Goal: Use online tool/utility: Utilize a website feature to perform a specific function

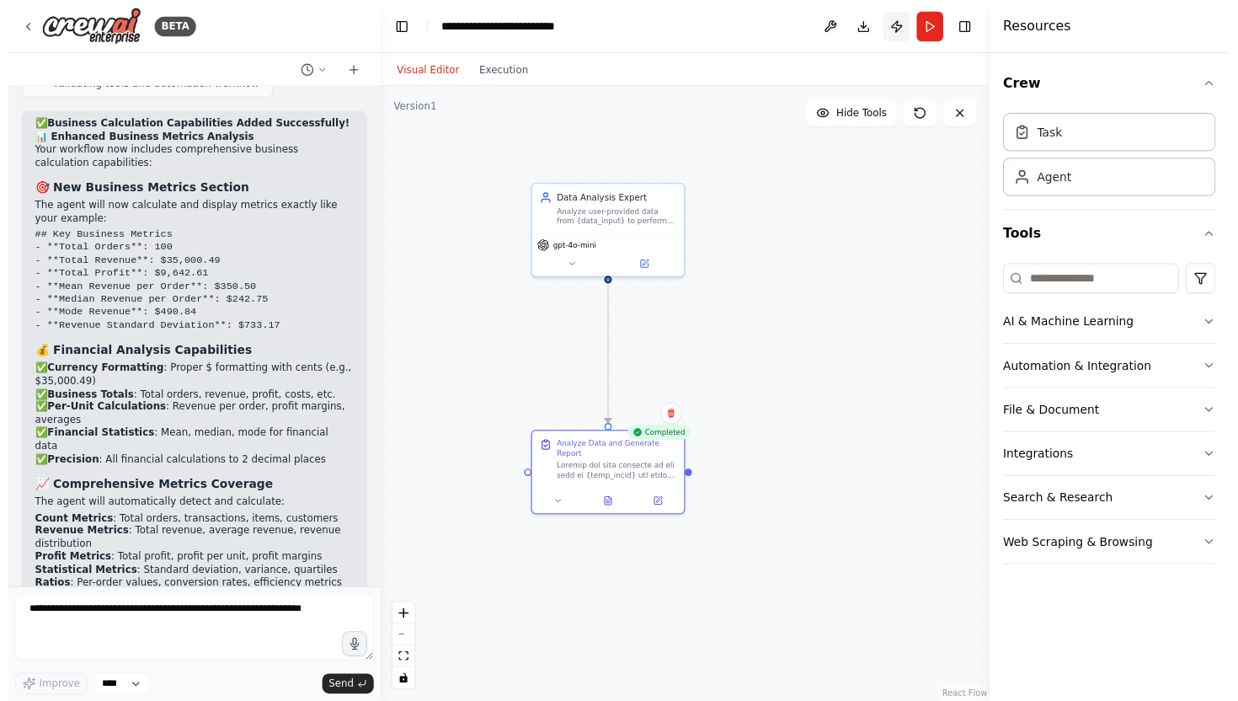
scroll to position [7588, 0]
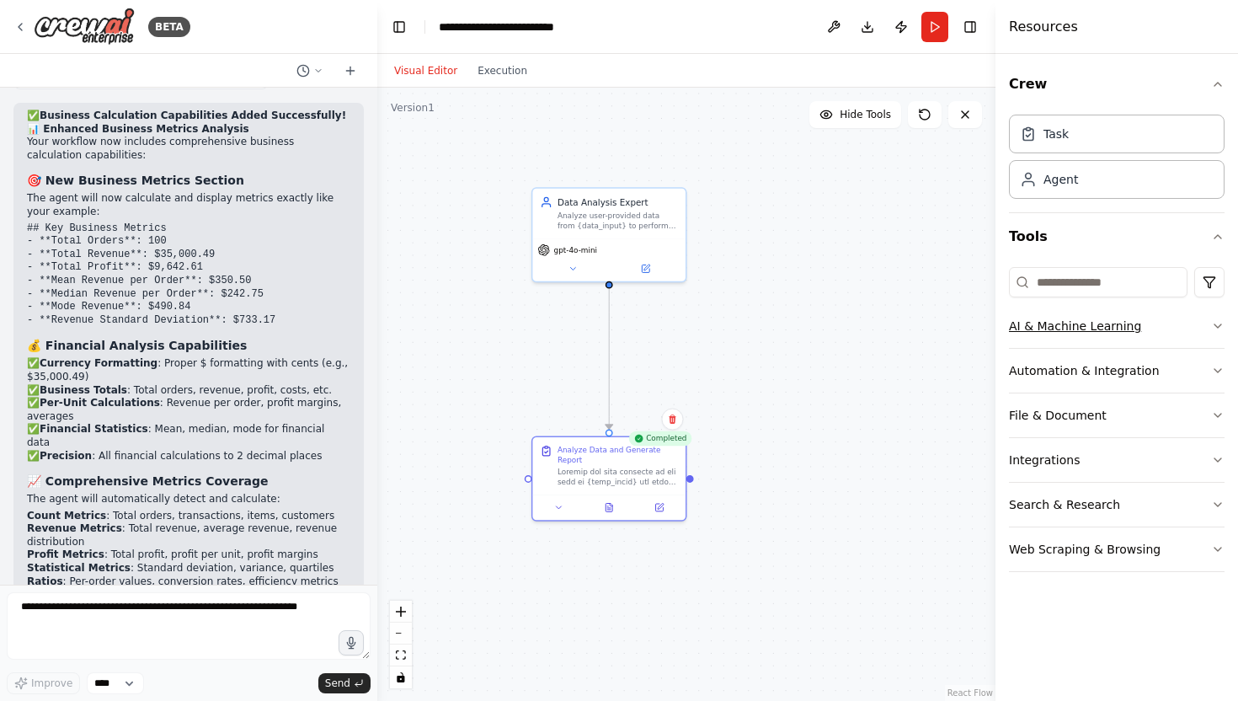
click at [1181, 332] on button "AI & Machine Learning" at bounding box center [1117, 326] width 216 height 44
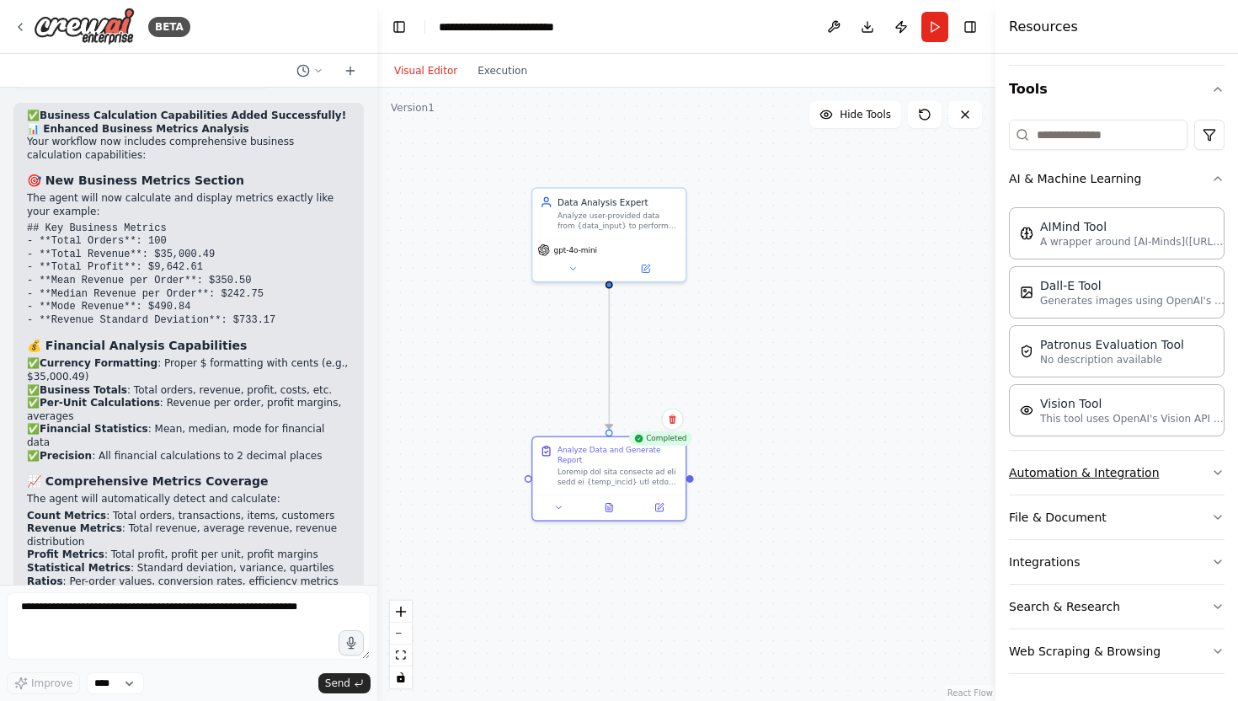
scroll to position [0, 0]
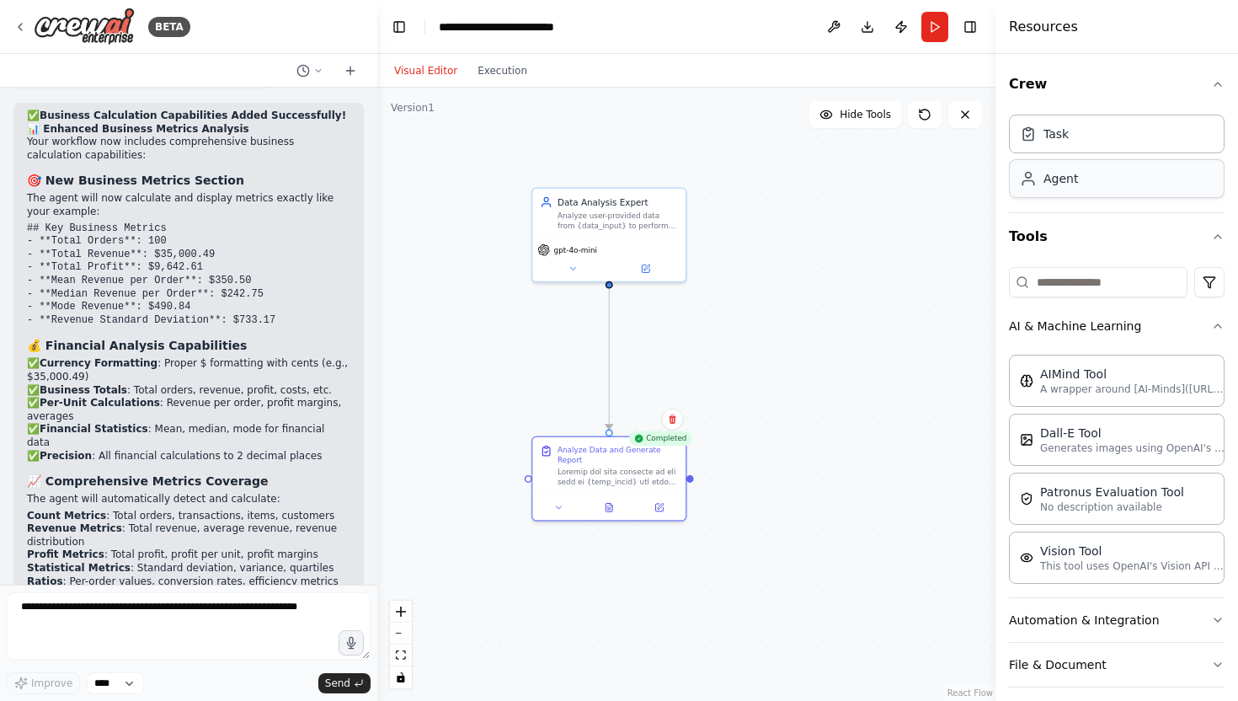
click at [1126, 178] on div "Agent" at bounding box center [1117, 178] width 216 height 39
click at [1091, 143] on div "Task" at bounding box center [1117, 133] width 216 height 39
click at [1078, 132] on div "Task" at bounding box center [1117, 133] width 216 height 39
click at [1078, 200] on div "Task Agent" at bounding box center [1117, 160] width 216 height 104
click at [1075, 178] on div "Agent" at bounding box center [1060, 178] width 35 height 17
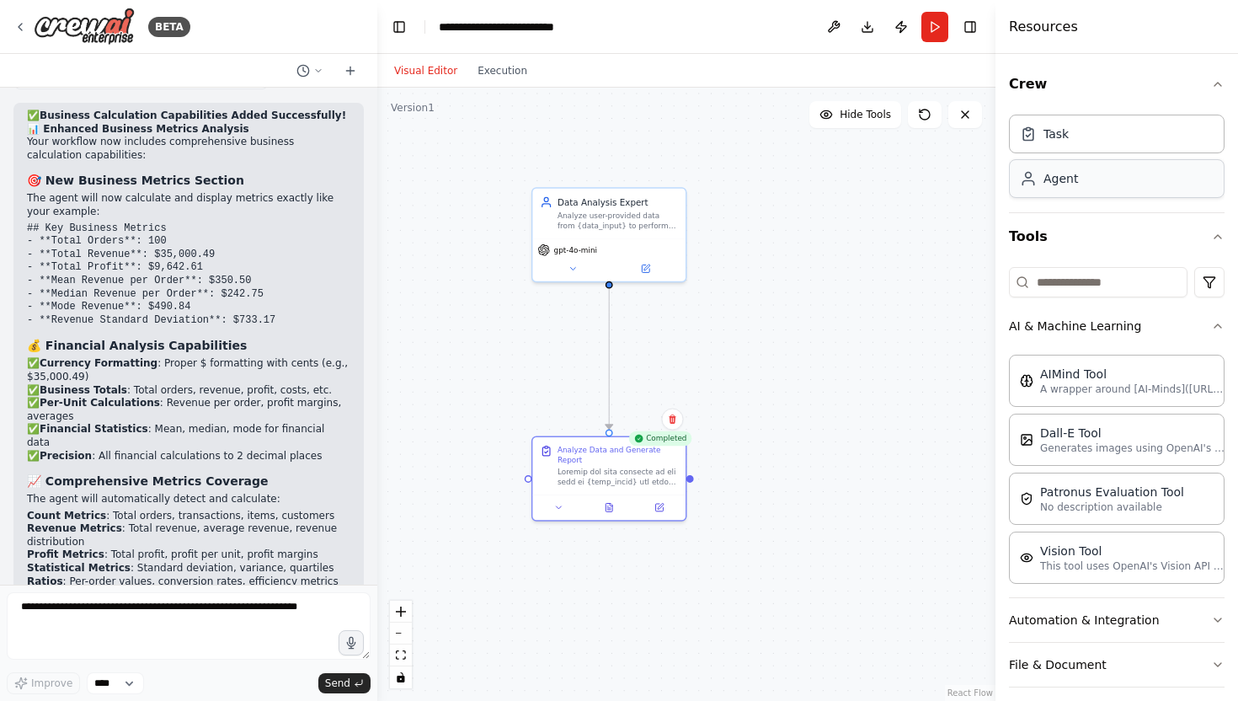
click at [1075, 178] on div "Agent" at bounding box center [1060, 178] width 35 height 17
click at [1179, 242] on button "Tools" at bounding box center [1117, 236] width 216 height 47
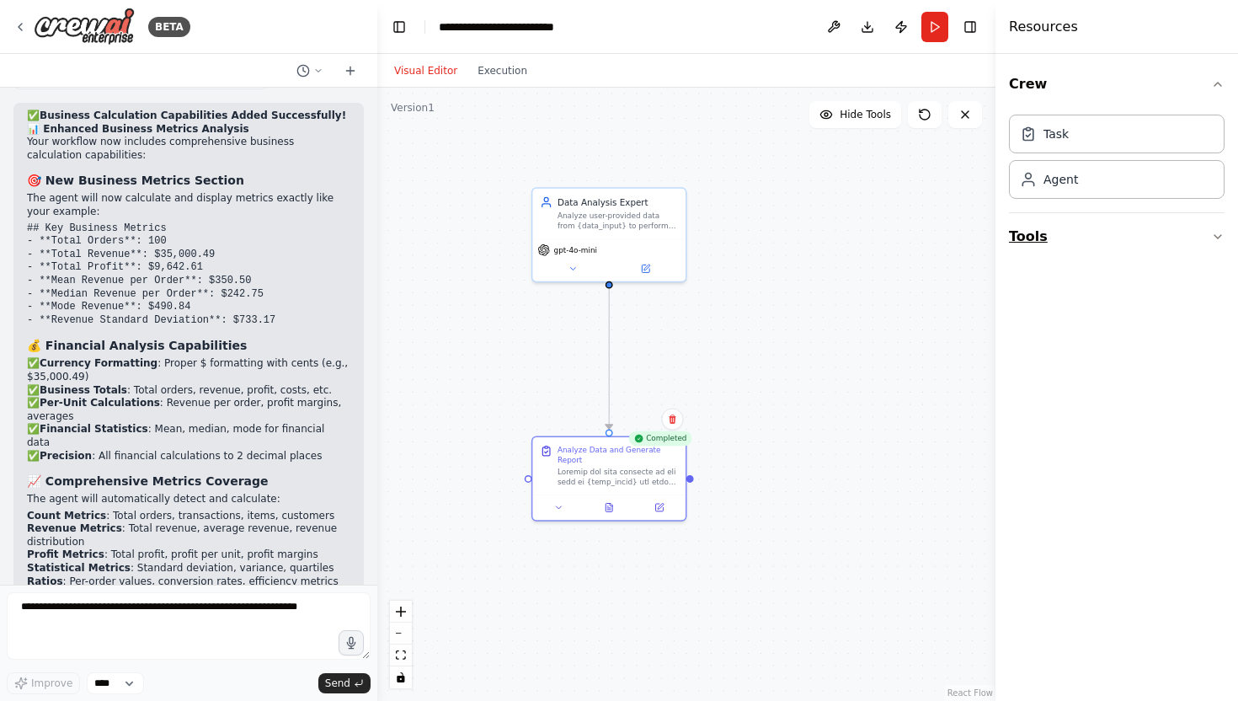
click at [1177, 224] on button "Tools" at bounding box center [1117, 236] width 216 height 47
click at [1101, 181] on div "Agent" at bounding box center [1117, 178] width 216 height 39
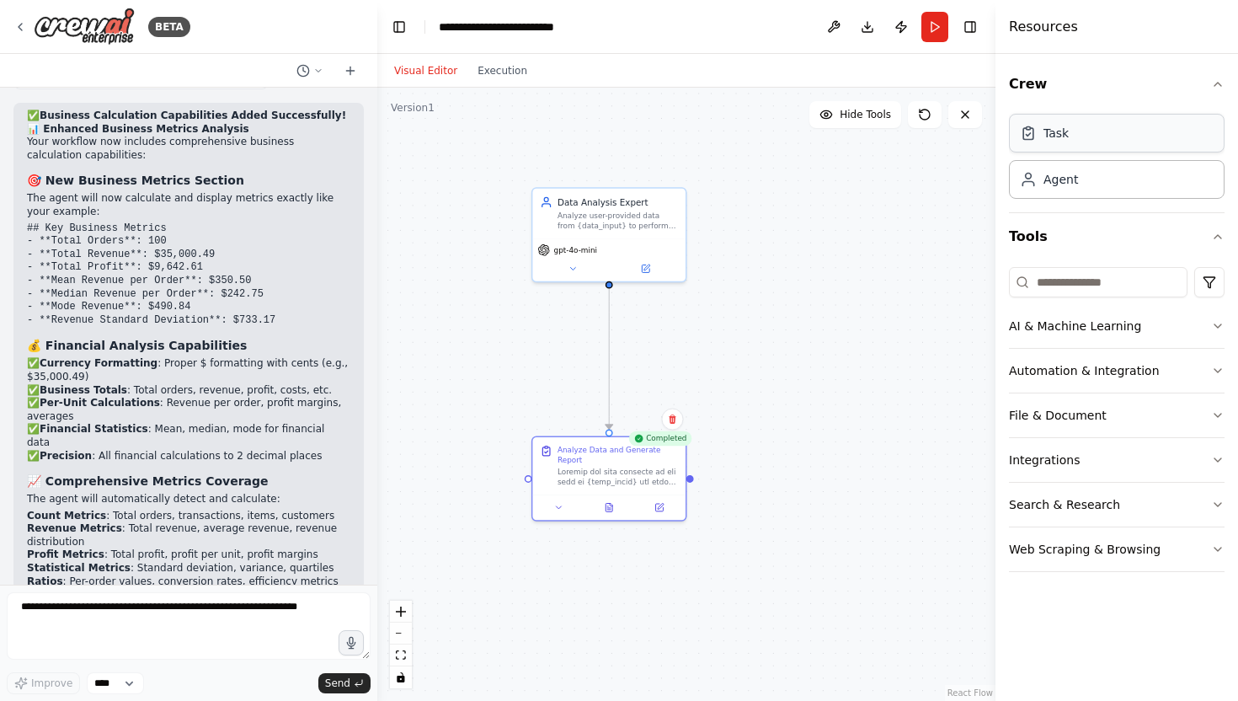
click at [1056, 131] on div "Task" at bounding box center [1055, 133] width 25 height 17
click at [1055, 177] on div "Agent" at bounding box center [1060, 178] width 35 height 17
click at [1040, 349] on button "Automation & Integration" at bounding box center [1117, 371] width 216 height 44
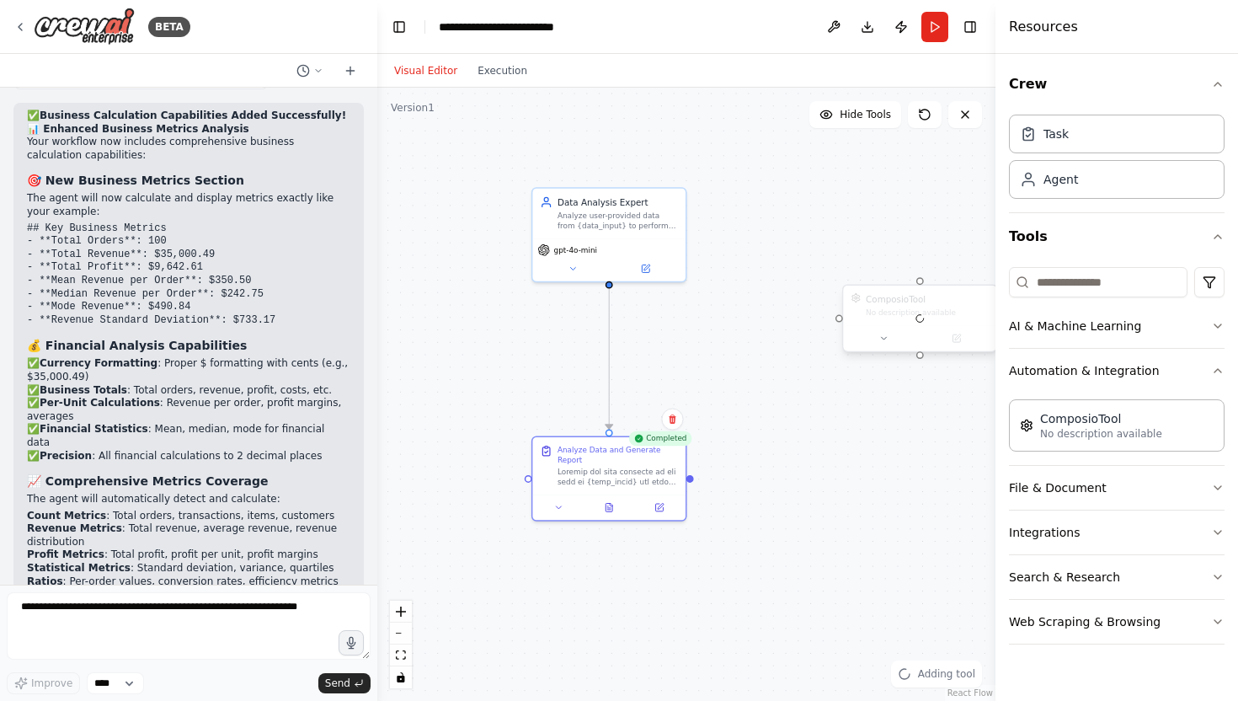
click at [907, 317] on div at bounding box center [920, 318] width 153 height 66
drag, startPoint x: 906, startPoint y: 317, endPoint x: 854, endPoint y: 307, distance: 53.2
click at [854, 307] on div "ComposioTool No description available" at bounding box center [869, 293] width 153 height 40
click at [932, 251] on icon at bounding box center [933, 255] width 7 height 9
click at [892, 253] on button "Confirm" at bounding box center [885, 256] width 60 height 20
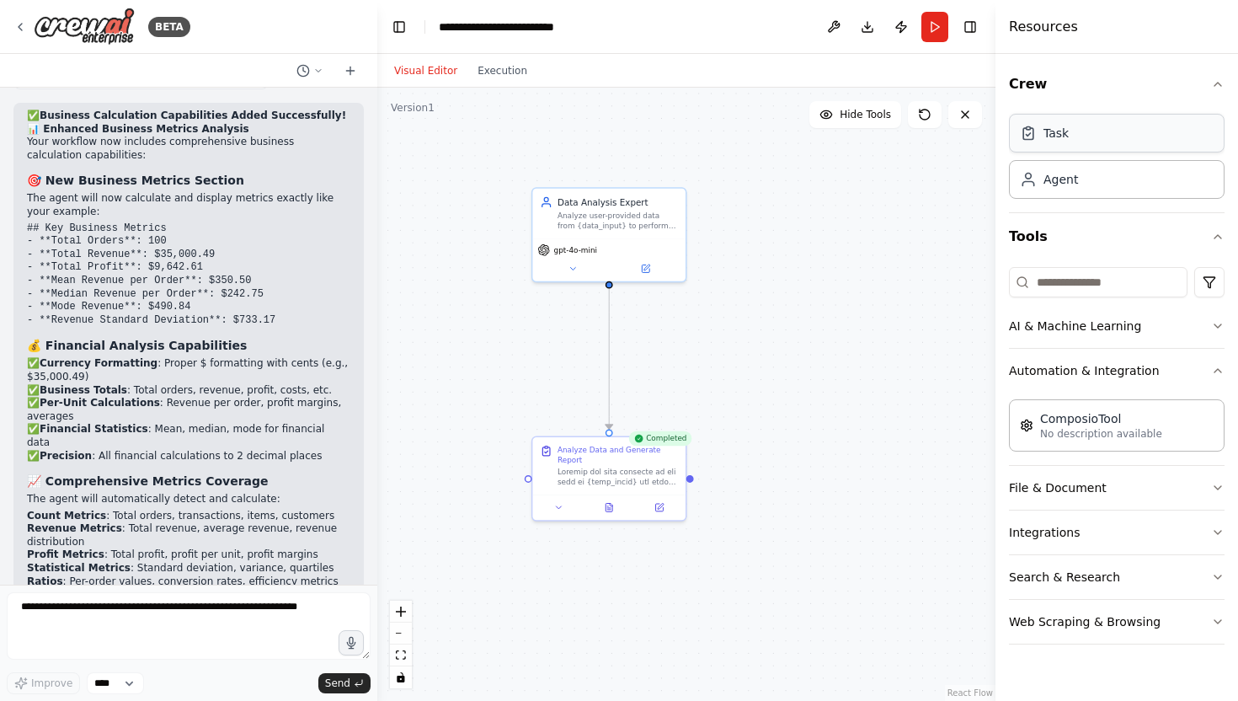
click at [1060, 133] on div "Task" at bounding box center [1055, 133] width 25 height 17
click at [1049, 181] on div "Agent" at bounding box center [1060, 178] width 35 height 17
click at [19, 25] on icon at bounding box center [20, 27] width 3 height 7
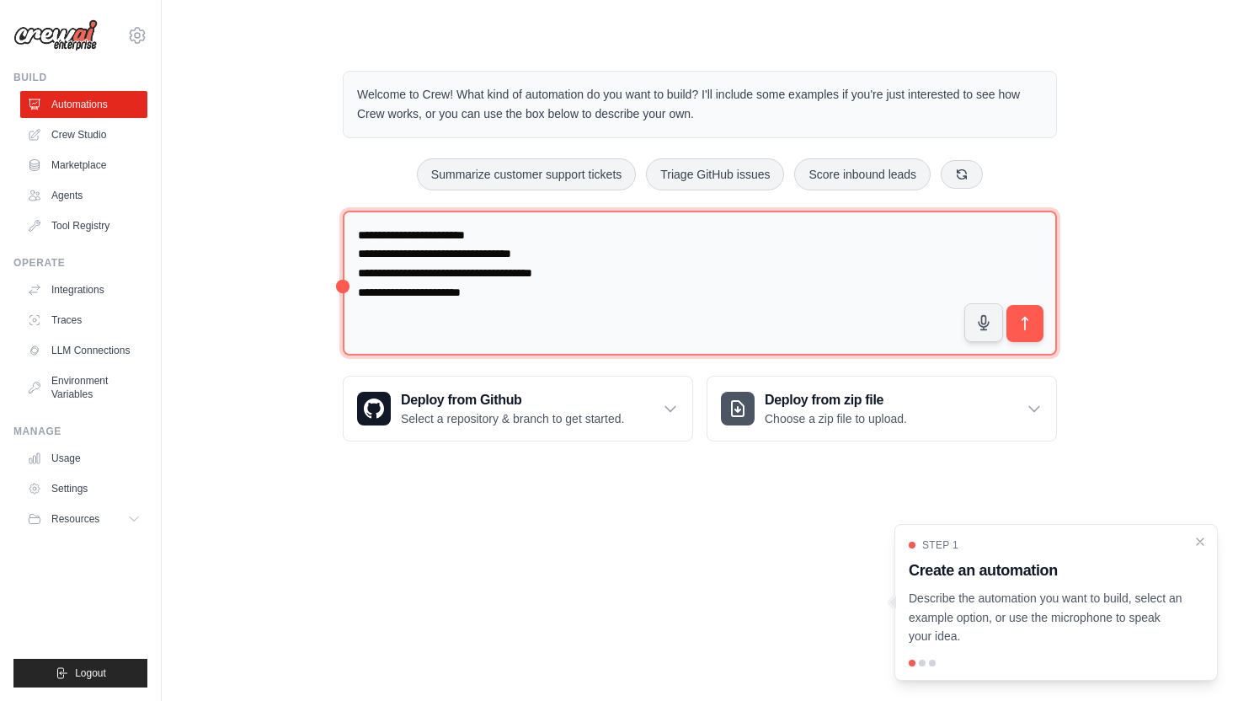
click at [497, 278] on textarea "**********" at bounding box center [700, 283] width 714 height 146
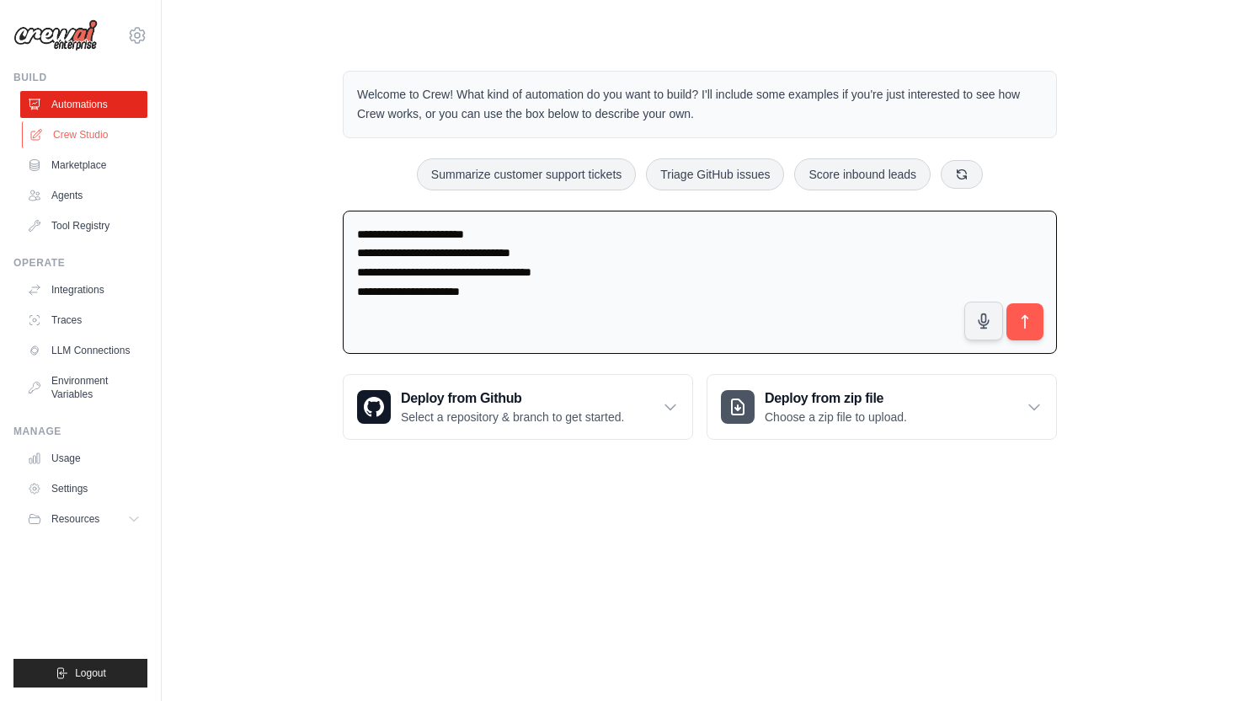
click at [87, 134] on link "Crew Studio" at bounding box center [85, 134] width 127 height 27
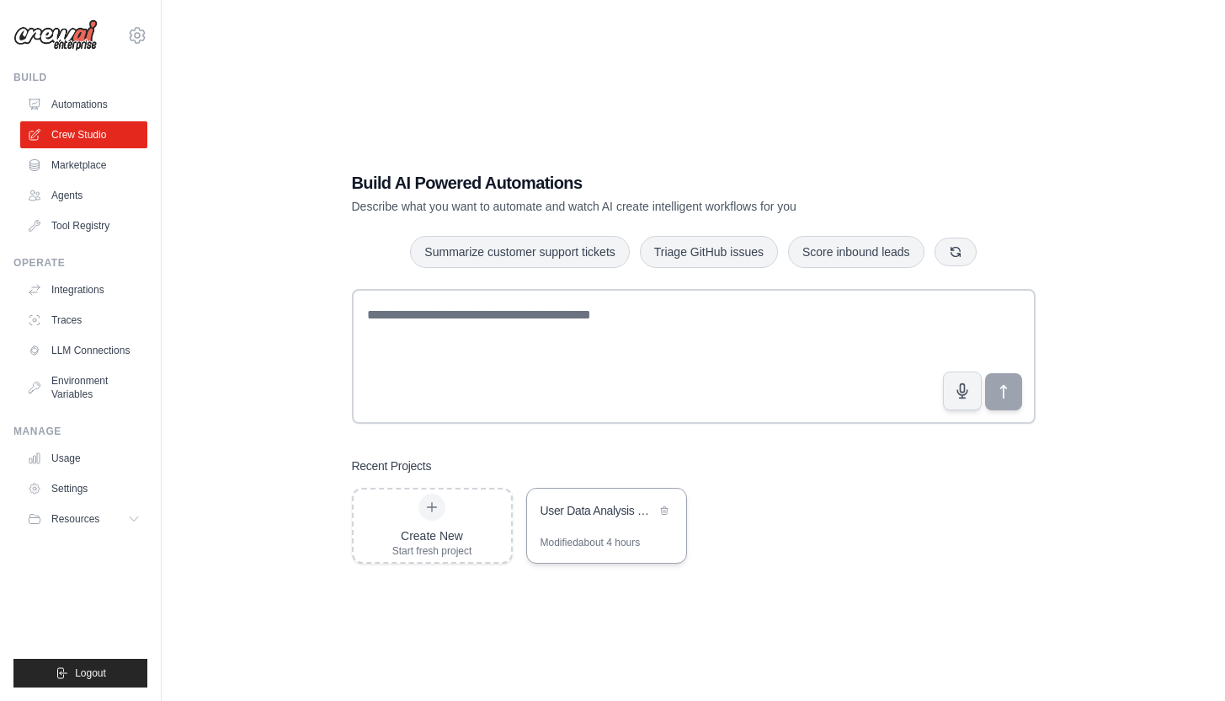
click at [584, 513] on div "User Data Analysis Workflow" at bounding box center [598, 510] width 115 height 17
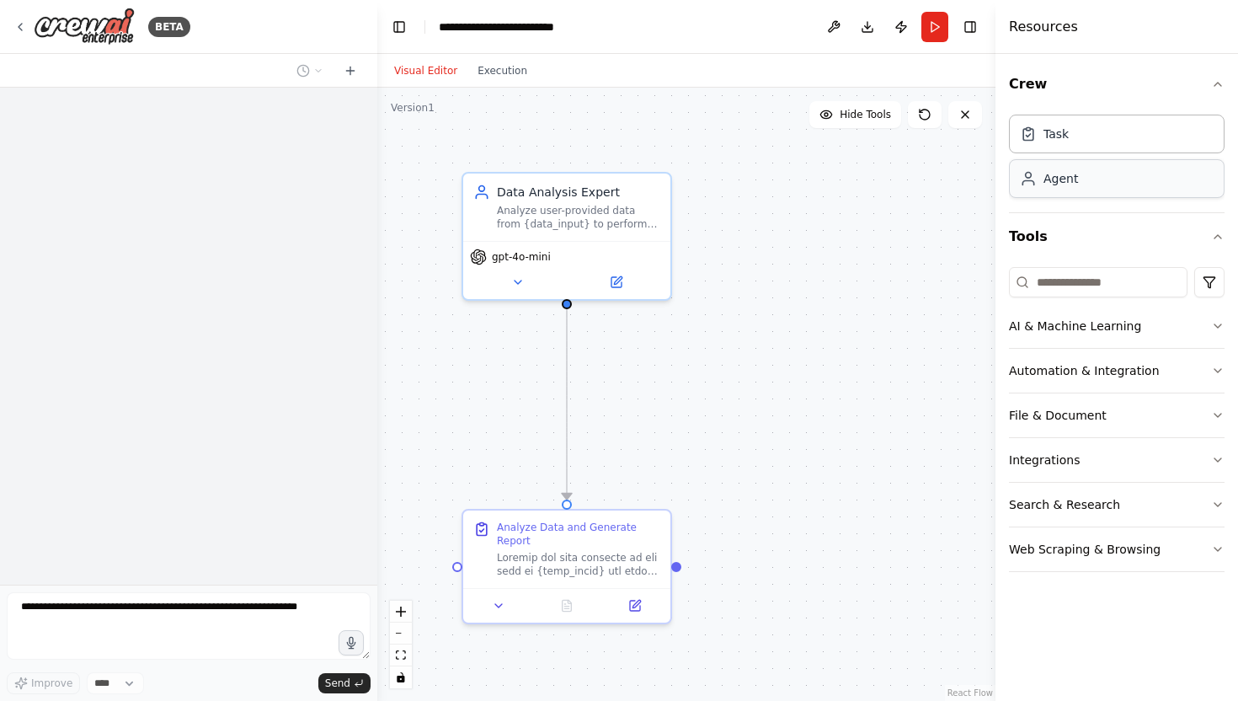
click at [1036, 179] on div "Agent" at bounding box center [1049, 178] width 58 height 17
click at [1072, 130] on div "Task" at bounding box center [1117, 133] width 216 height 39
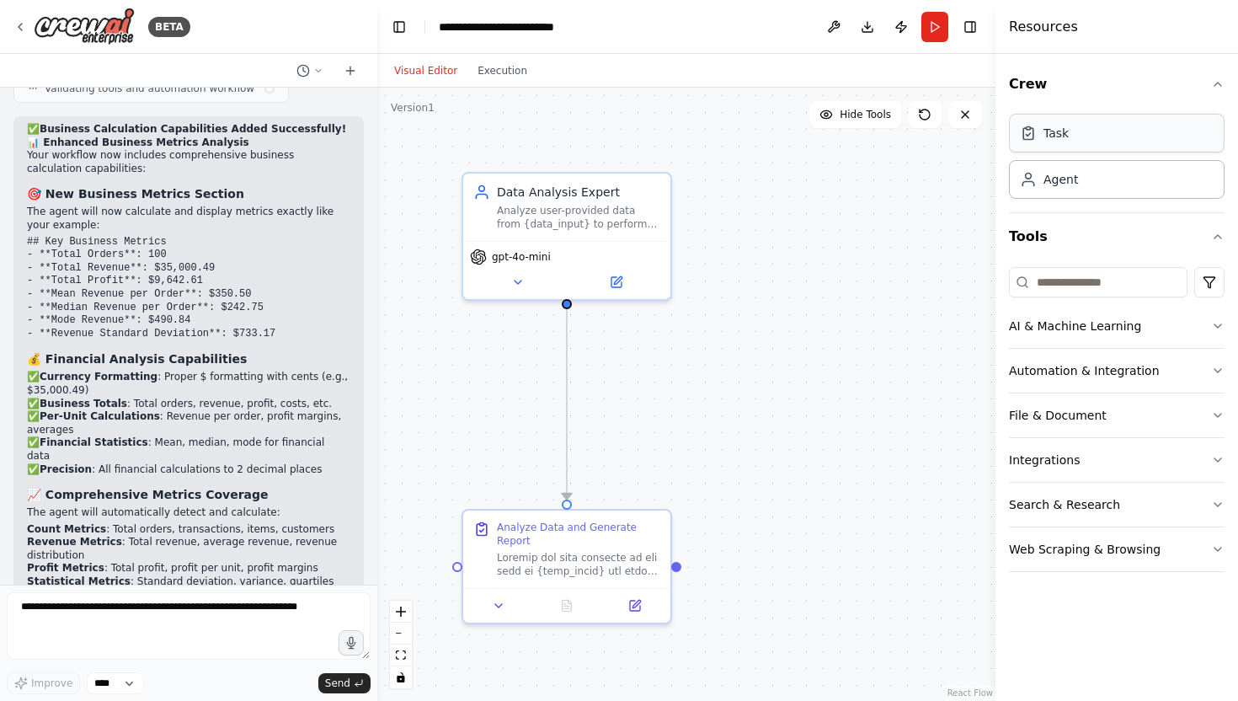
click at [1072, 130] on div "Task" at bounding box center [1117, 133] width 216 height 39
click at [1068, 173] on div "Agent" at bounding box center [1060, 178] width 35 height 17
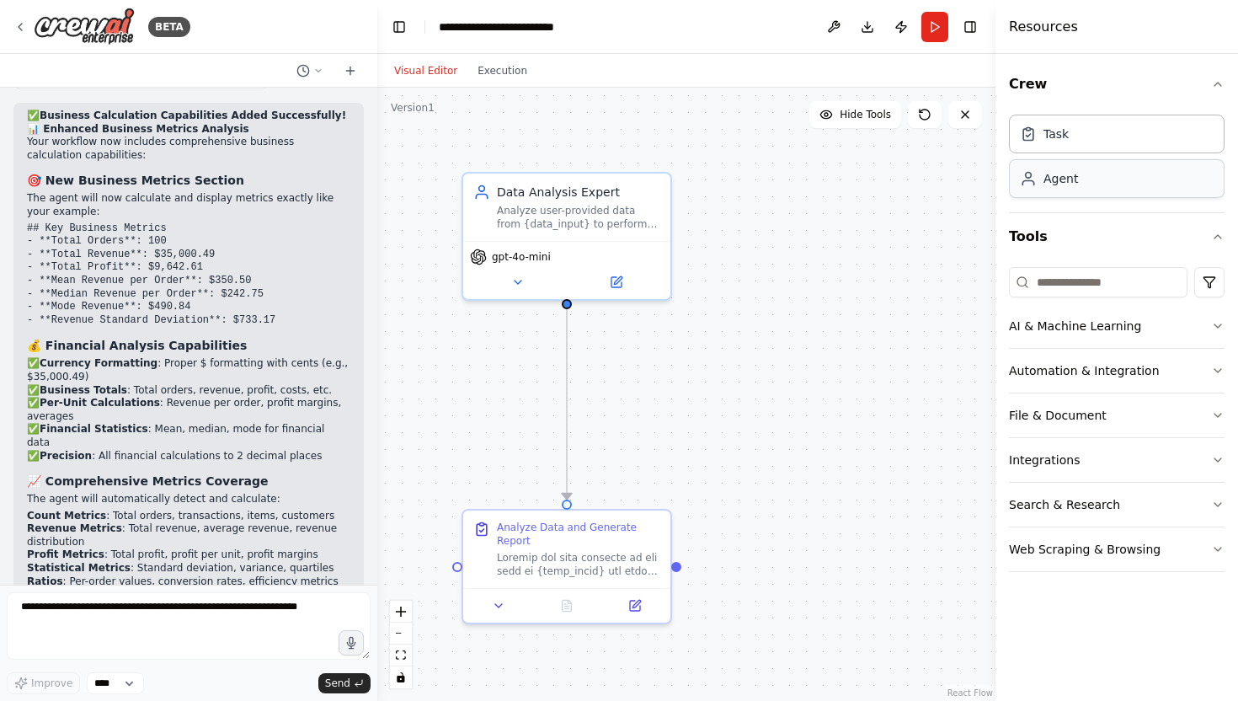
click at [1068, 173] on div "Agent" at bounding box center [1060, 178] width 35 height 17
click at [21, 24] on icon at bounding box center [19, 26] width 13 height 13
